Goal: Check status: Check status

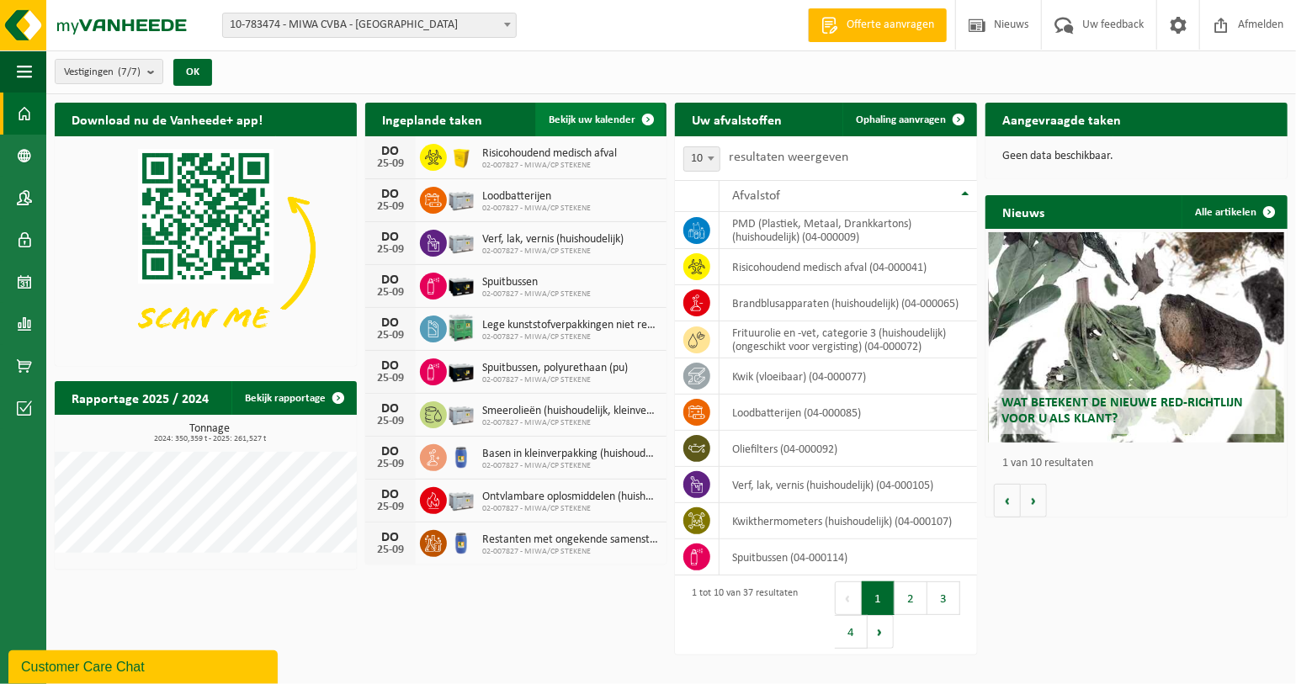
click at [589, 131] on link "Bekijk uw kalender" at bounding box center [600, 120] width 130 height 34
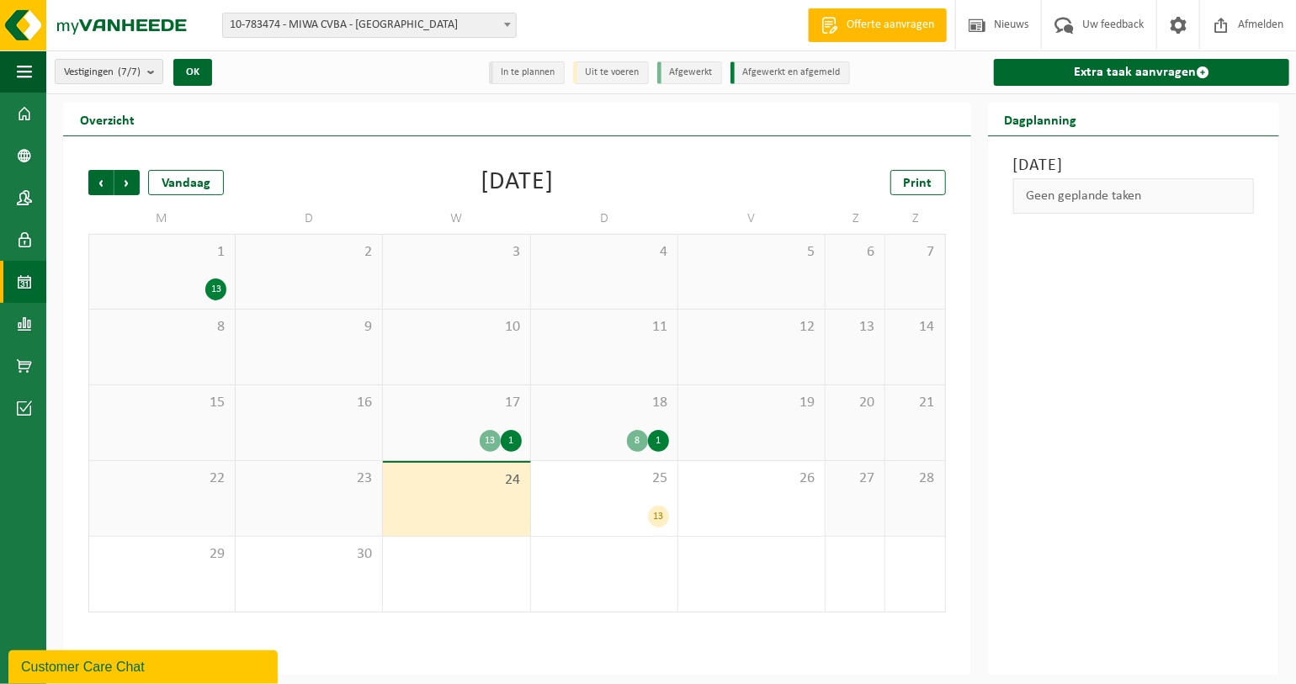
click at [485, 440] on div "13" at bounding box center [490, 441] width 21 height 22
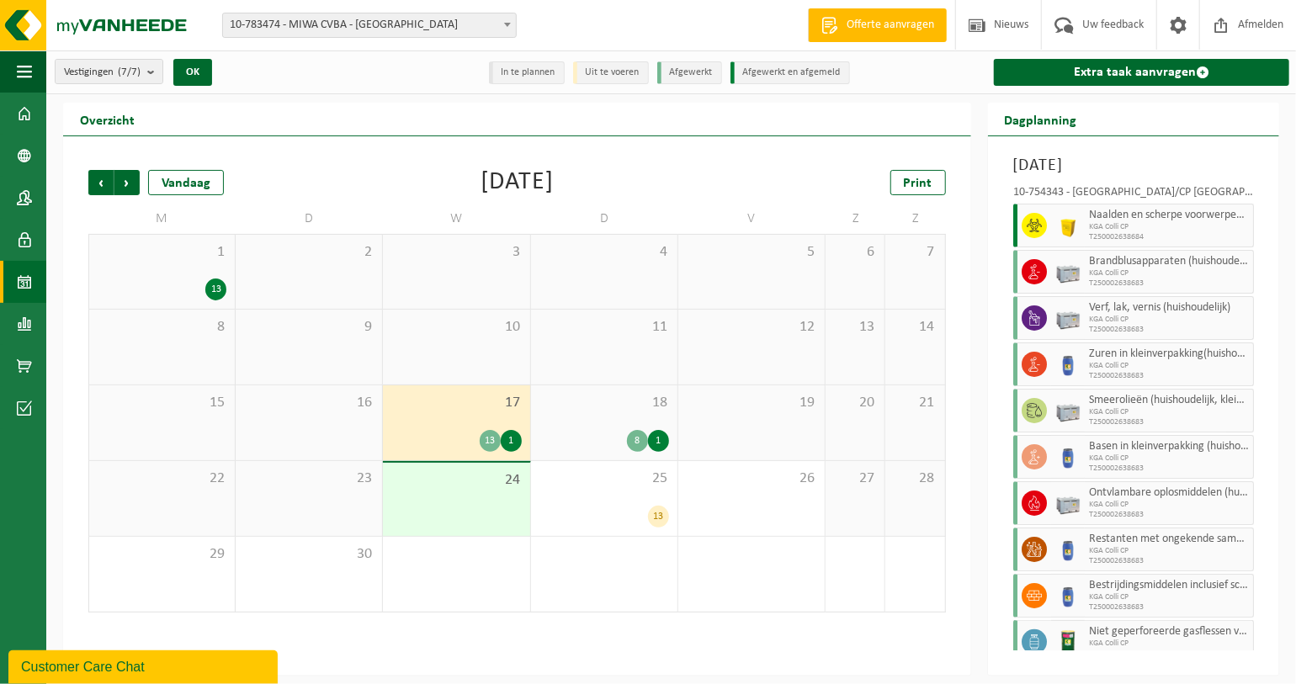
click at [635, 438] on div "8" at bounding box center [637, 441] width 21 height 22
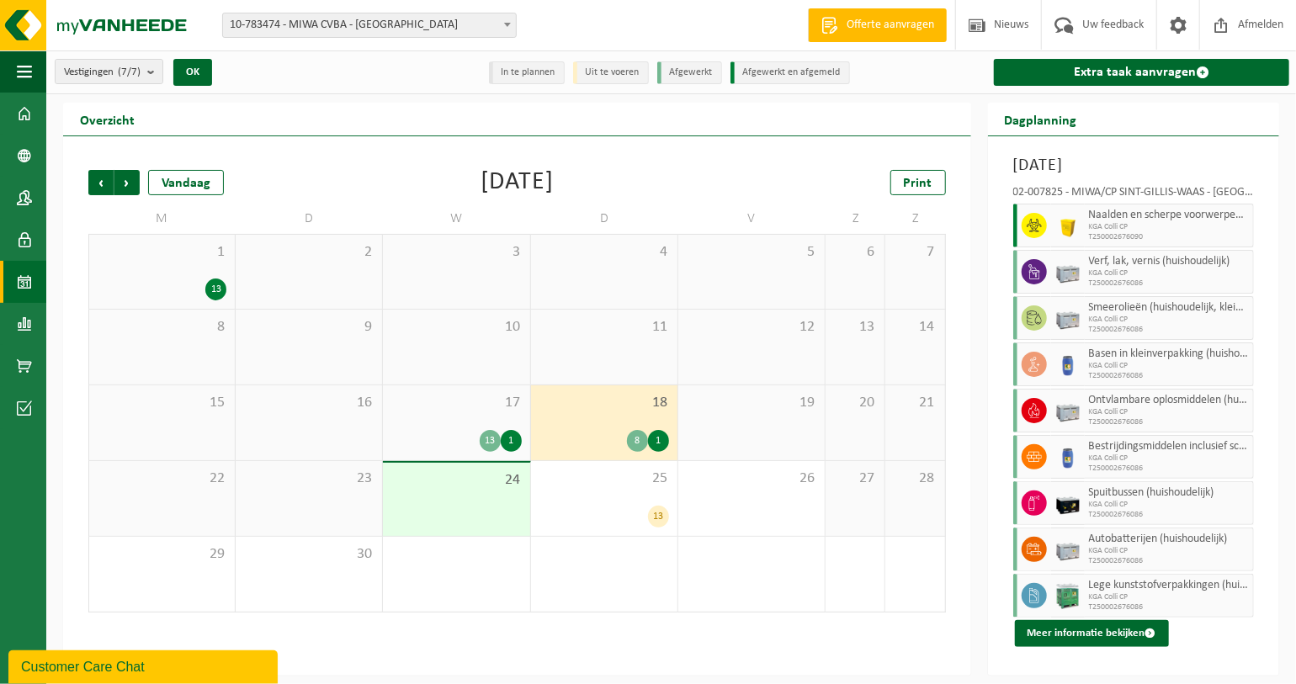
click at [494, 440] on div "13" at bounding box center [490, 441] width 21 height 22
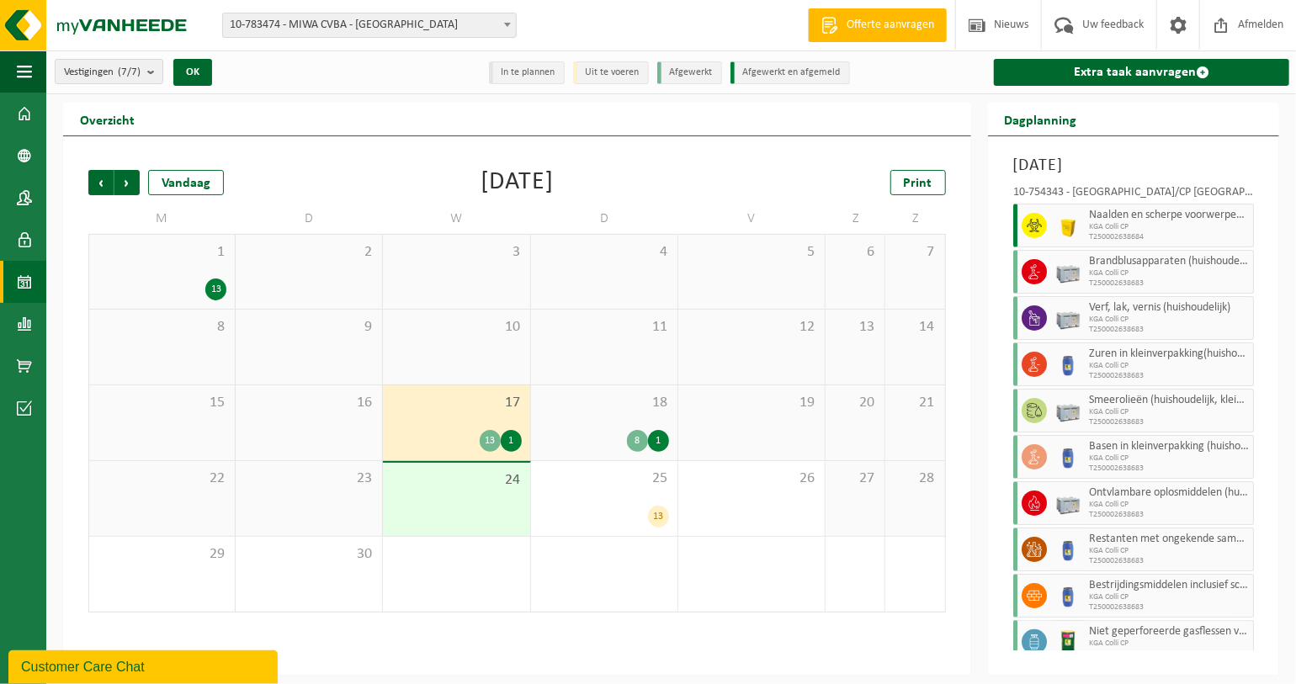
click at [507, 440] on div "1" at bounding box center [511, 441] width 21 height 22
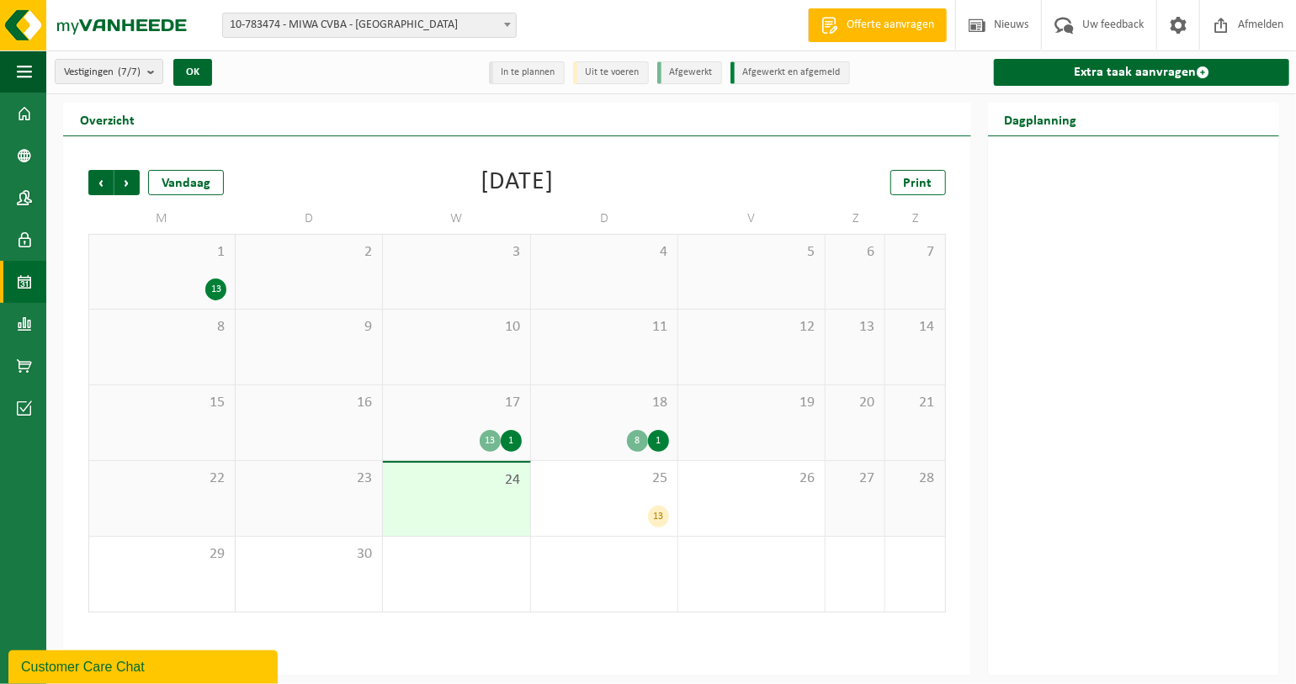
click at [525, 440] on div "17 13 1" at bounding box center [456, 422] width 146 height 75
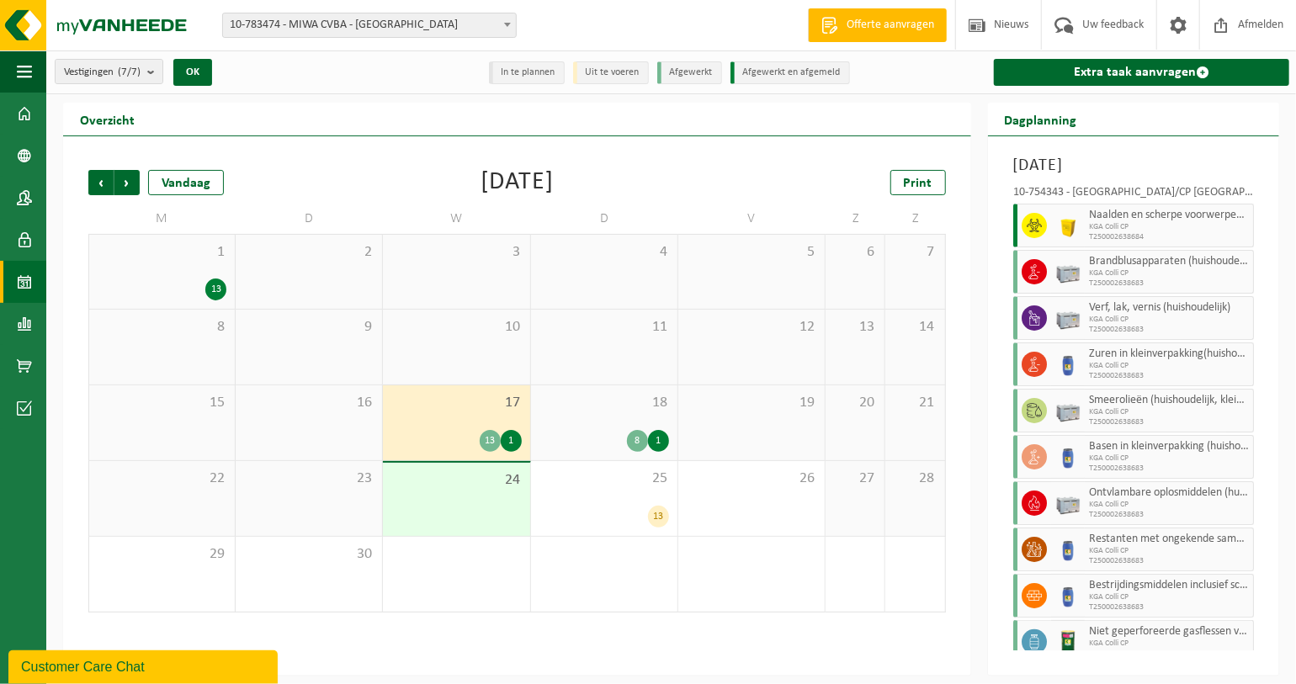
click at [520, 440] on div "1" at bounding box center [511, 441] width 21 height 22
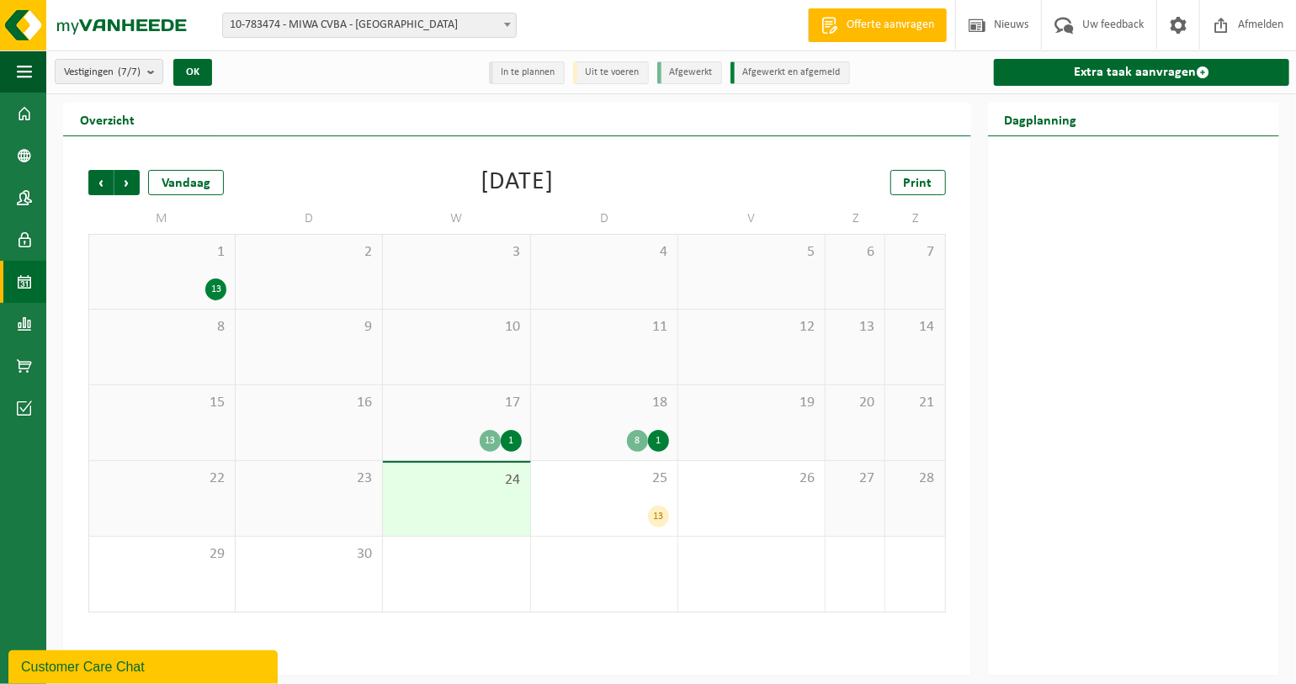
click at [520, 440] on div "1" at bounding box center [511, 441] width 21 height 22
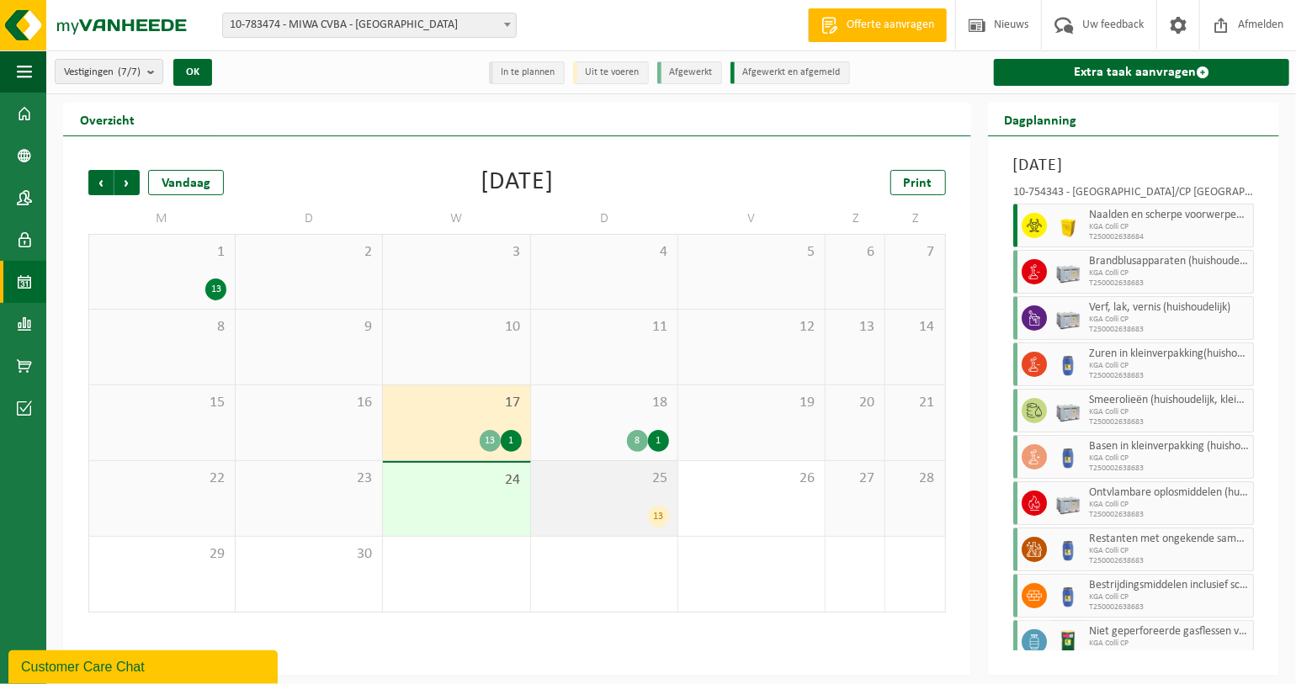
drag, startPoint x: 571, startPoint y: 487, endPoint x: 591, endPoint y: 486, distance: 19.4
click at [572, 487] on span "25" at bounding box center [604, 478] width 130 height 19
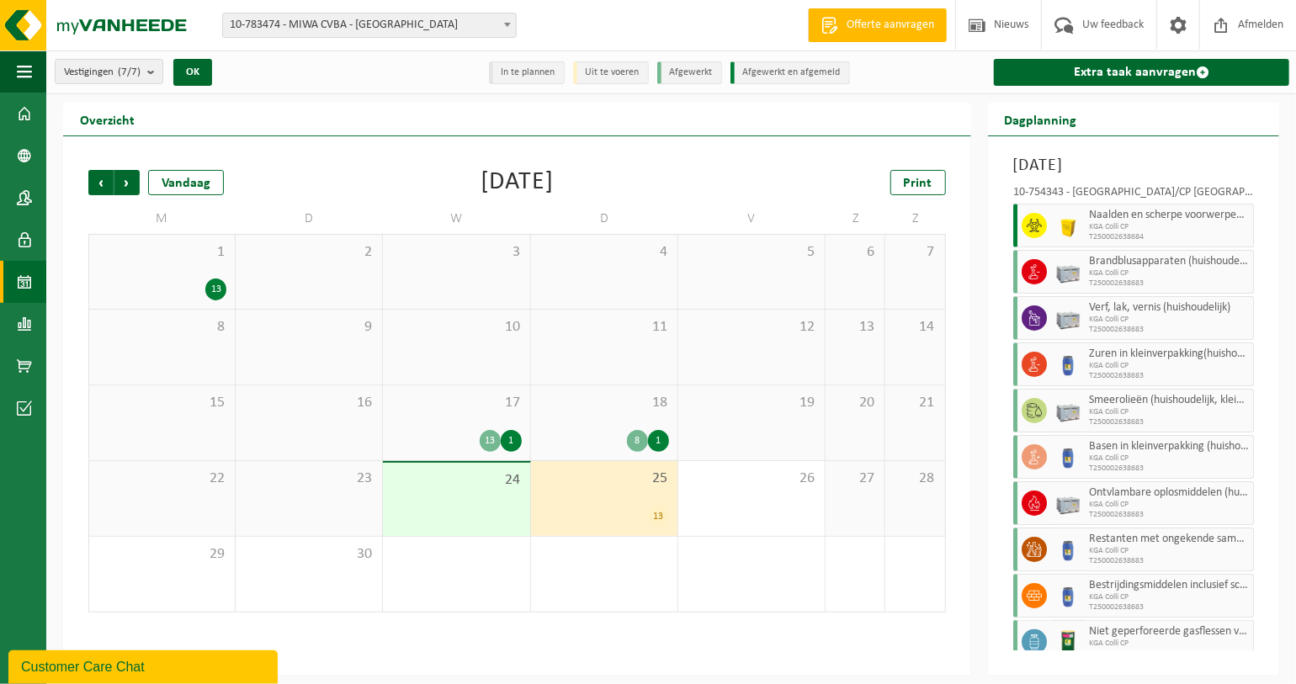
click at [627, 491] on div "25 13" at bounding box center [604, 498] width 146 height 75
